Goal: Book appointment/travel/reservation

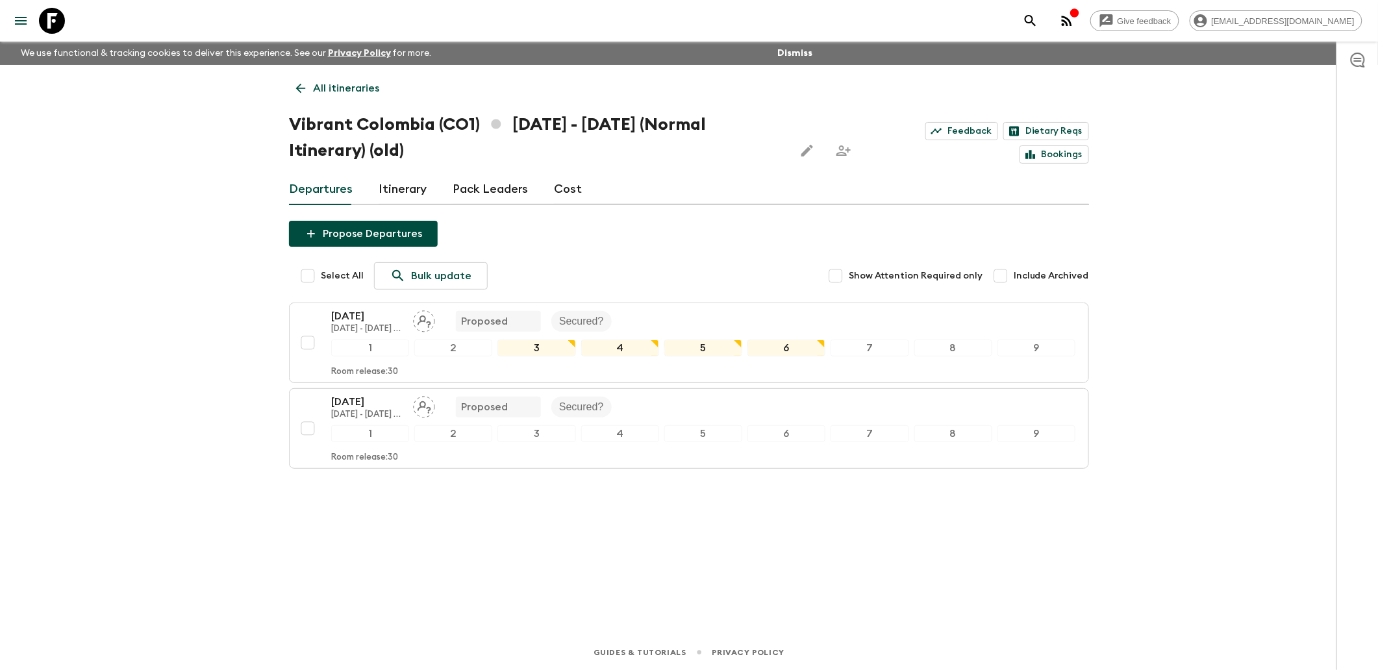
click at [305, 84] on icon at bounding box center [301, 88] width 14 height 14
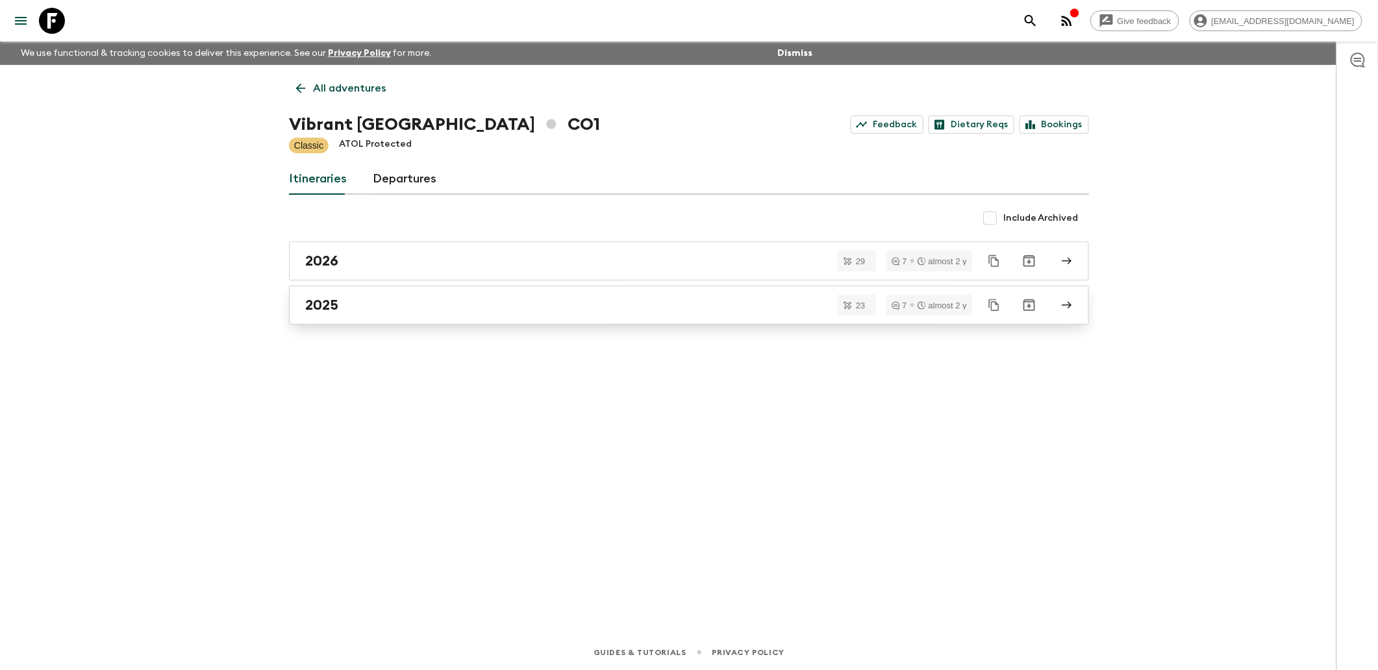
click at [355, 290] on link "2025" at bounding box center [689, 305] width 800 height 39
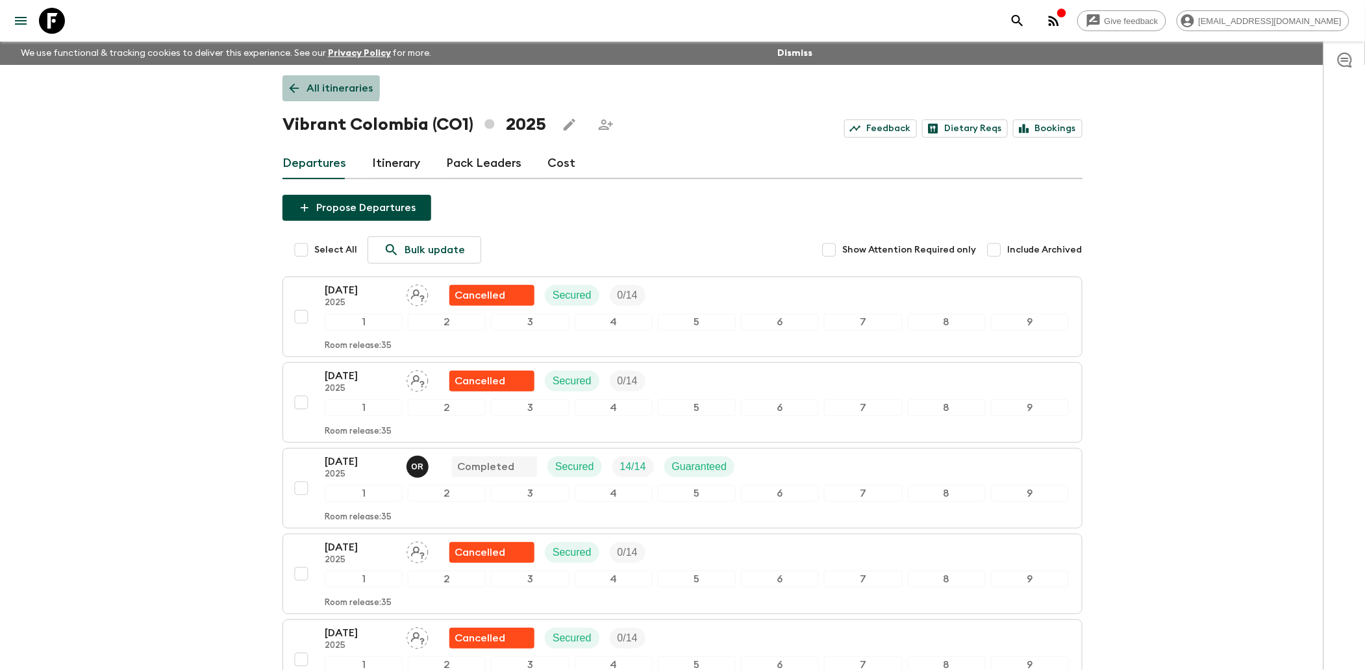
click at [294, 86] on icon at bounding box center [295, 89] width 10 height 10
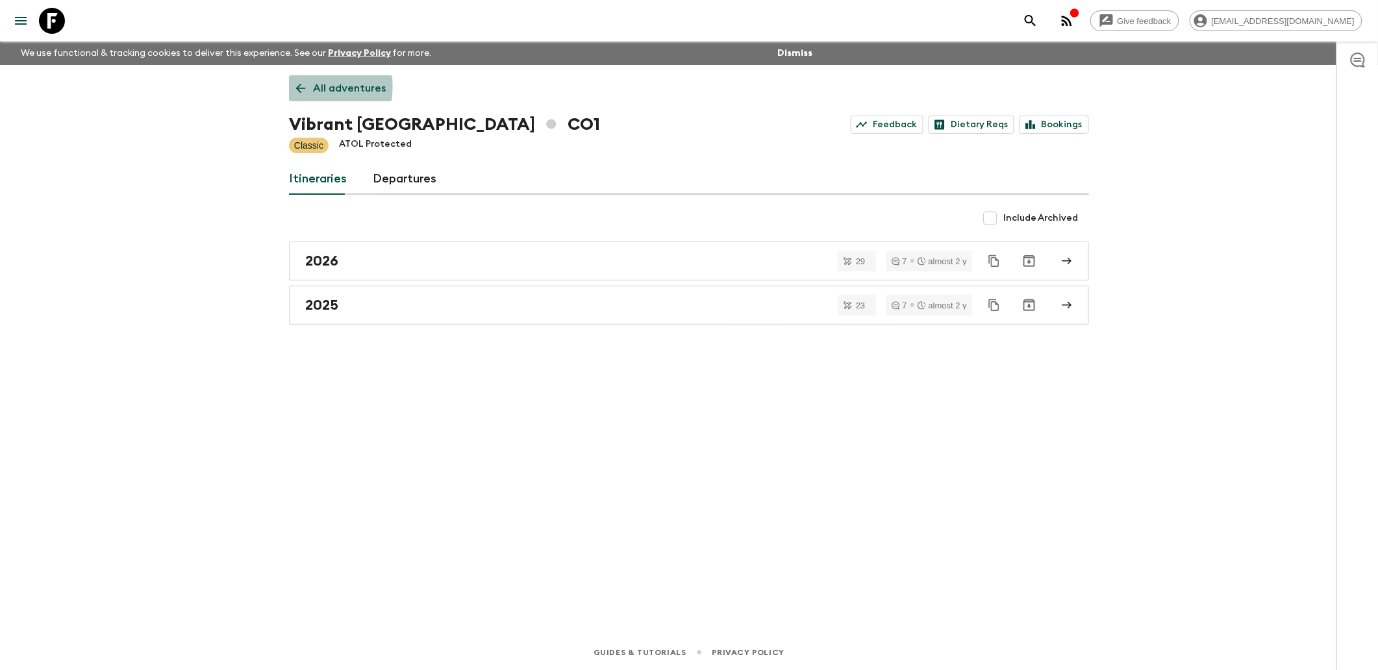
click at [309, 86] on link "All adventures" at bounding box center [341, 88] width 104 height 26
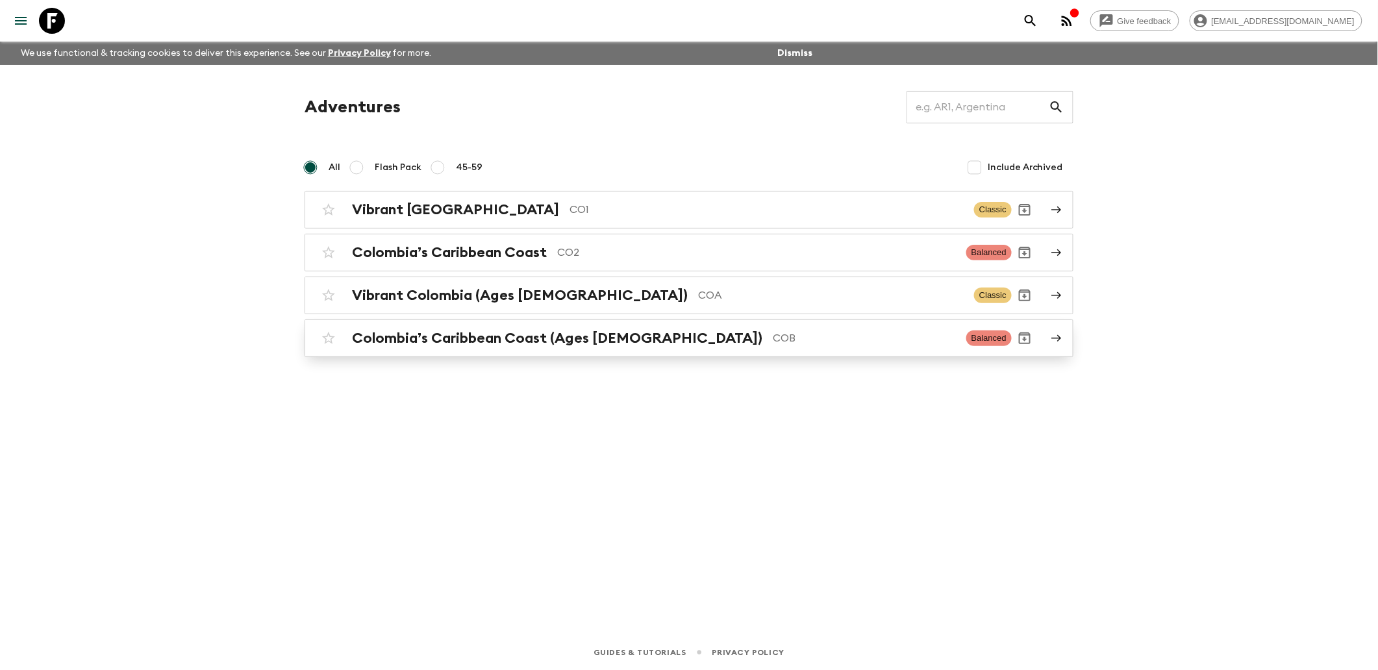
click at [578, 349] on div "Colombia’s Caribbean Coast (Ages [DEMOGRAPHIC_DATA]) COB Balanced" at bounding box center [664, 338] width 696 height 26
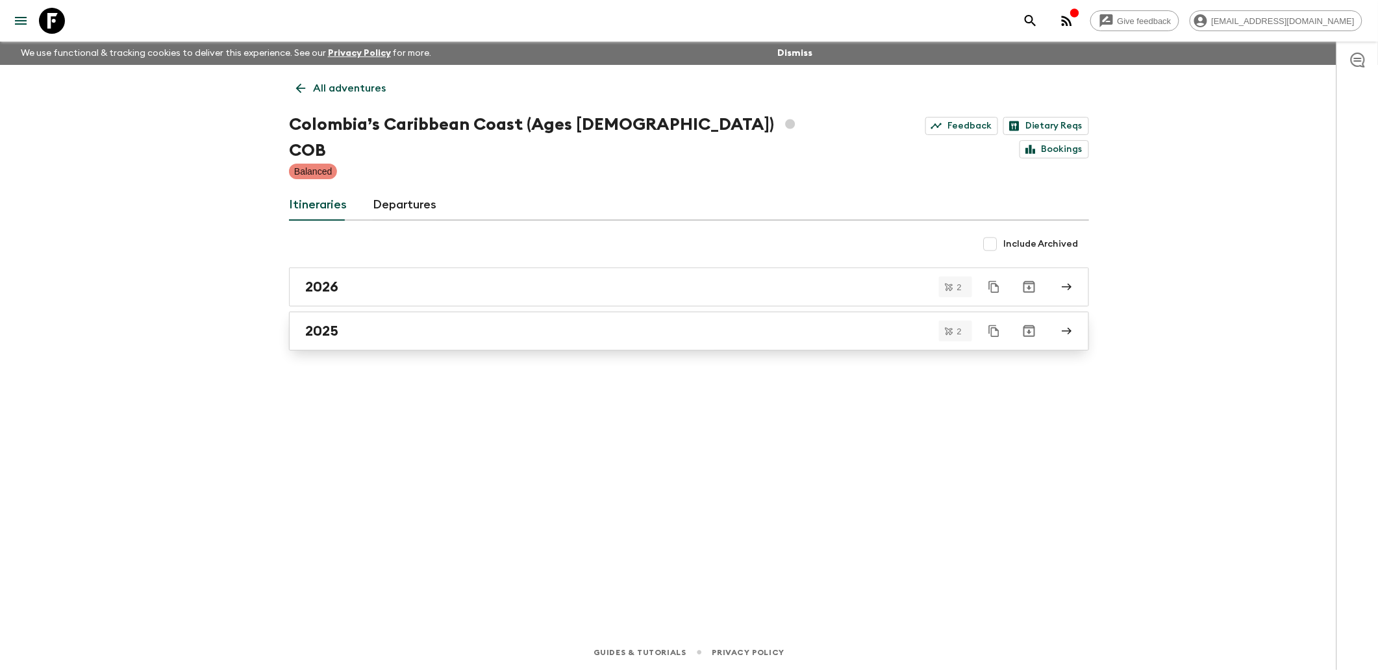
click at [381, 323] on div "2025" at bounding box center [676, 331] width 743 height 17
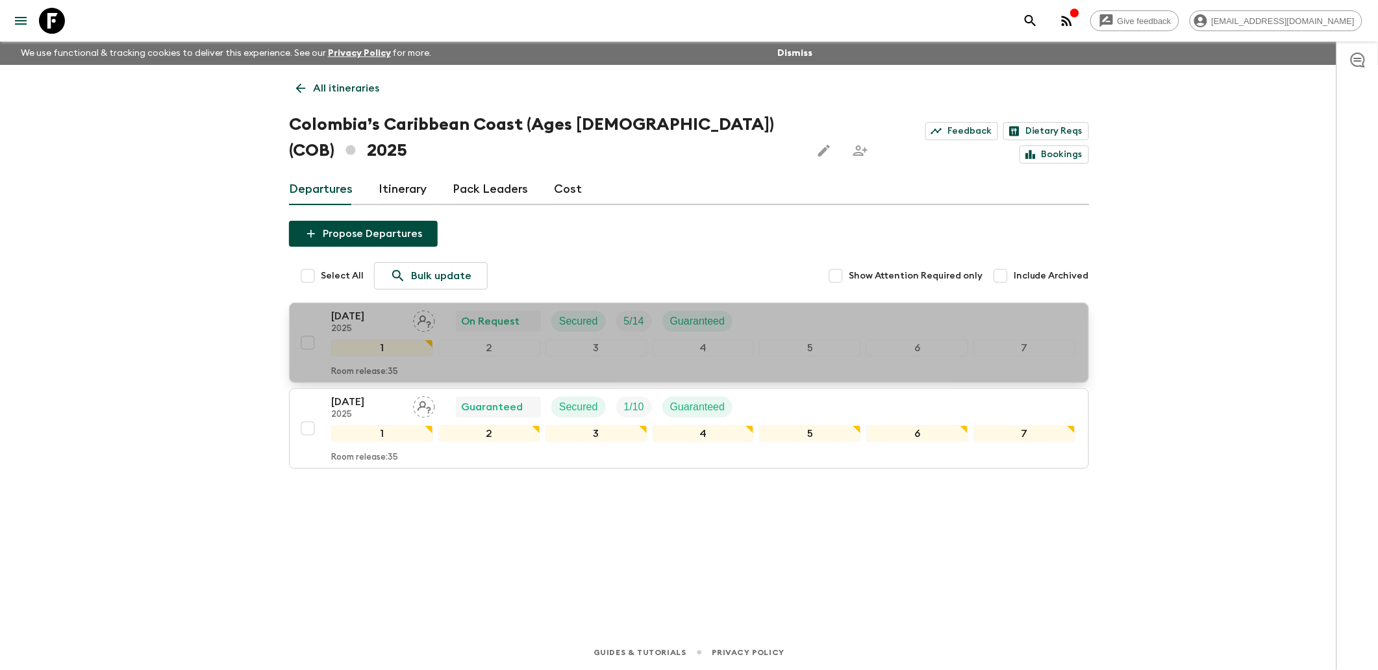
click at [852, 308] on div "[DATE] 2025 On Request Secured 5 / 14 Guaranteed" at bounding box center [703, 321] width 744 height 26
